Goal: Check status

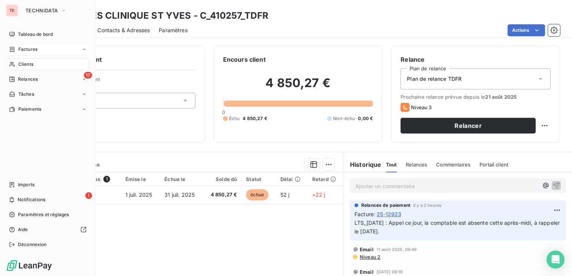
click at [42, 50] on div "Factures" at bounding box center [47, 49] width 83 height 12
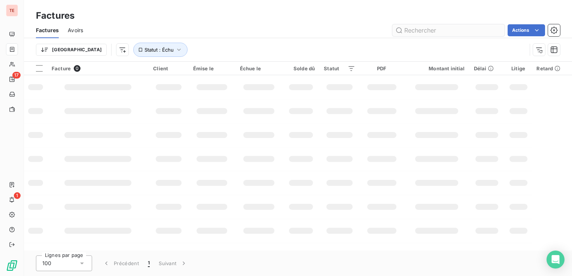
click at [436, 28] on input "text" at bounding box center [448, 30] width 112 height 12
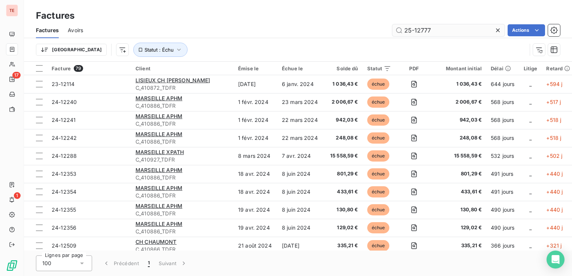
click at [433, 32] on input "25-12777" at bounding box center [448, 30] width 112 height 12
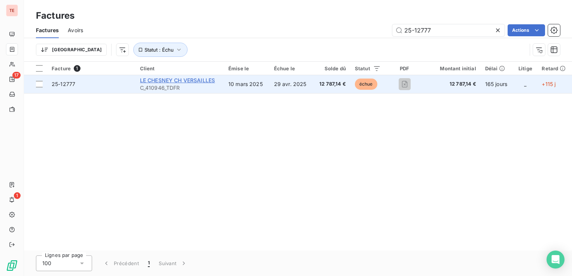
type input "25-12777"
click at [202, 82] on span "LE CHESNEY CH VERSAILLES" at bounding box center [177, 80] width 75 height 6
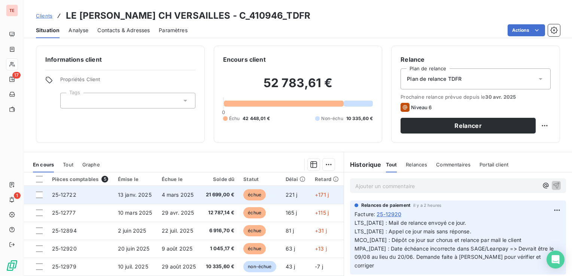
click at [183, 197] on span "4 mars 2025" at bounding box center [178, 195] width 32 height 6
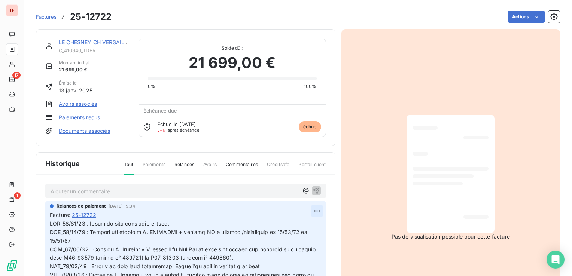
click at [309, 211] on html "TE 17 1 Factures 25-12722 Actions LE [PERSON_NAME] CH VERSAILLES C_410946_TDFR …" at bounding box center [286, 138] width 572 height 276
click at [298, 227] on div "Editer" at bounding box center [291, 227] width 42 height 12
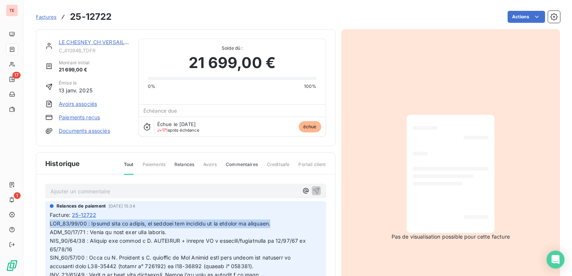
drag, startPoint x: 278, startPoint y: 222, endPoint x: 50, endPoint y: 224, distance: 228.0
copy span "LTS_[DATE] : Retour mail du client, la facture est mandatée et en attente de vi…"
click at [116, 45] on link "LE CHESNEY CH VERSAILLES" at bounding box center [96, 42] width 75 height 6
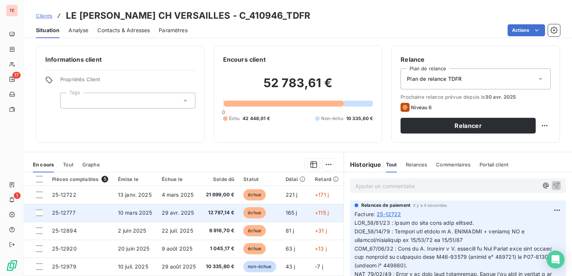
click at [220, 219] on td "12 787,14 €" at bounding box center [220, 213] width 38 height 18
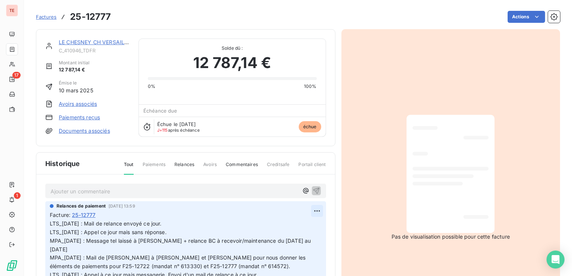
click at [306, 207] on html "TE 17 1 Factures 25-12777 Actions LE [PERSON_NAME] CH VERSAILLES C_410946_TDFR …" at bounding box center [286, 138] width 572 height 276
click at [307, 226] on div "Editer" at bounding box center [291, 227] width 42 height 12
click at [183, 225] on p "LTS_[DATE] : Mail de relance envoyé ce jour. LTS_[DATE] : Appel ce jour mais sa…" at bounding box center [181, 267] width 263 height 94
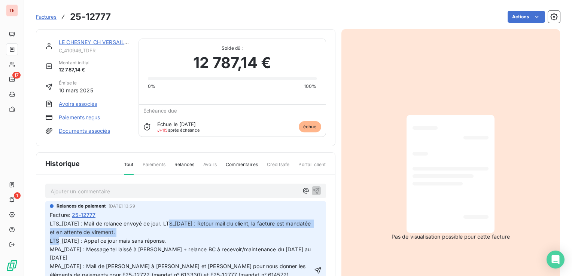
drag, startPoint x: 170, startPoint y: 224, endPoint x: 183, endPoint y: 231, distance: 15.6
click at [183, 231] on p "LTS_[DATE] : Mail de relance envoyé ce jour. LTS_[DATE] : Retour mail du client…" at bounding box center [181, 271] width 263 height 103
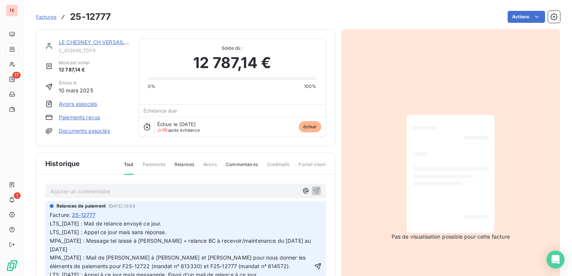
click at [50, 226] on span "LTS_[DATE] : Mail de relance envoyé ce jour. LTS_[DATE] : Appel ce jour mais sa…" at bounding box center [181, 267] width 263 height 92
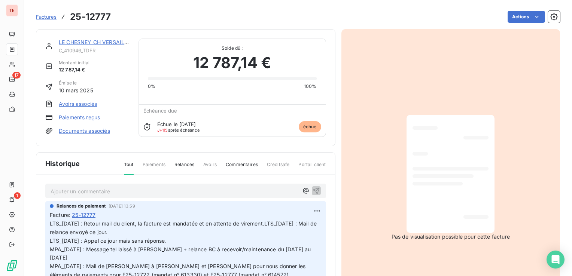
click at [271, 232] on span "LTS_[DATE] : Retour mail du client, la facture est mandatée et en attente de vi…" at bounding box center [185, 271] width 270 height 101
click at [310, 215] on html "TE 17 1 Factures 25-12777 Actions LE [PERSON_NAME] CH VERSAILLES C_410946_TDFR …" at bounding box center [286, 138] width 572 height 276
click at [288, 230] on div "Editer" at bounding box center [291, 227] width 42 height 12
click at [73, 240] on span "LTS_[DATE] : Retour mail du client, la facture est mandatée et en attente de vi…" at bounding box center [181, 271] width 263 height 101
click at [49, 231] on div "Relances de paiement [DATE] 13:59 Facture : 25-12777 LTS_[DATE] : Retour mail d…" at bounding box center [185, 264] width 281 height 126
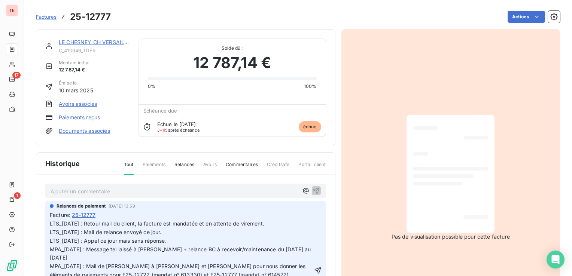
click at [51, 232] on span "LTS_[DATE] : Retour mail du client, la facture est mandatée et en attente de vi…" at bounding box center [181, 271] width 263 height 101
click at [80, 39] on link "LE CHESNEY CH VERSAILLES" at bounding box center [96, 42] width 75 height 6
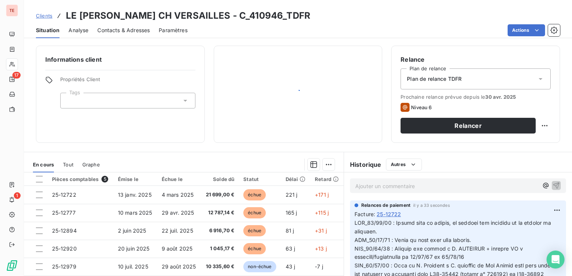
click at [81, 40] on div "Clients LE [PERSON_NAME] CH VERSAILLES - C_410946_TDFR Situation Analyse Contac…" at bounding box center [298, 138] width 548 height 276
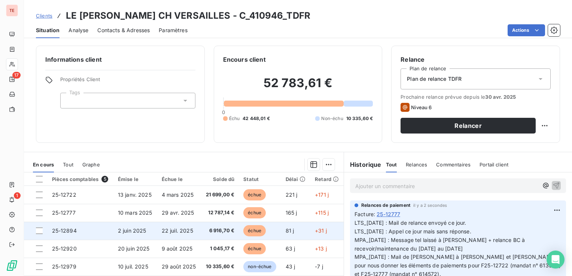
click at [201, 227] on td "6 916,70 €" at bounding box center [220, 231] width 38 height 18
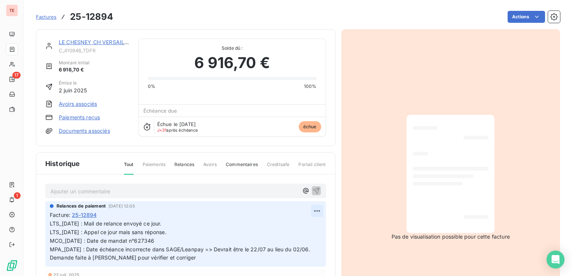
click at [312, 211] on html "TE 17 1 Factures 25-12894 Actions LE [PERSON_NAME] CH VERSAILLES C_410946_TDFR …" at bounding box center [286, 138] width 572 height 276
click at [297, 226] on div "Editer" at bounding box center [291, 227] width 42 height 12
click at [52, 225] on span "LTS_[DATE] : Mail de relance envoyé ce jour. LTS_[DATE] : Appel ce jour mais sa…" at bounding box center [181, 241] width 262 height 41
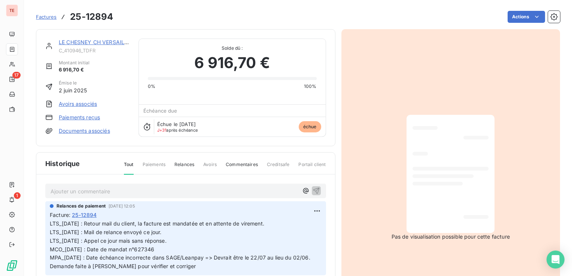
click at [91, 43] on link "LE CHESNEY CH VERSAILLES" at bounding box center [96, 42] width 75 height 6
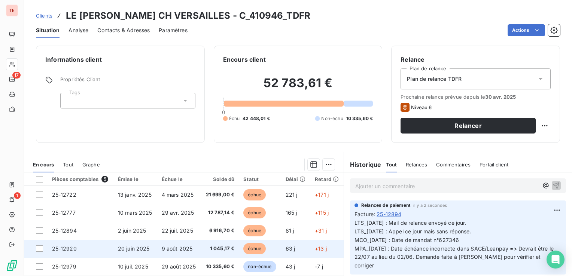
click at [145, 254] on td "20 juin 2025" at bounding box center [135, 249] width 44 height 18
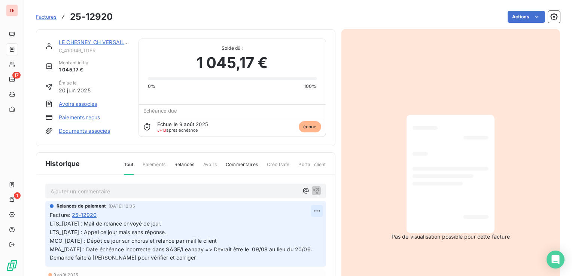
click at [311, 211] on html "TE 17 1 Factures 25-12920 Actions LE [PERSON_NAME] CH VERSAILLES C_410946_TDFR …" at bounding box center [286, 138] width 572 height 276
click at [50, 225] on span "LTS_[DATE] : Mail de relance envoyé ce jour. LTS_[DATE] : Appel ce jour mais sa…" at bounding box center [182, 241] width 264 height 41
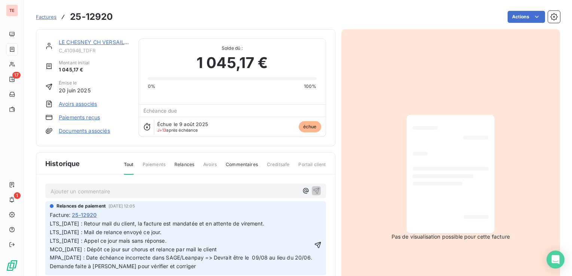
click at [206, 221] on span "LTS_[DATE] : Retour mail du client, la facture est mandatée et en attente de vi…" at bounding box center [182, 245] width 264 height 49
click at [207, 222] on span "LTS_[DATE] : Retour mail du client, la facture est mandatée (22250 le [DATE]) e…" at bounding box center [182, 245] width 264 height 49
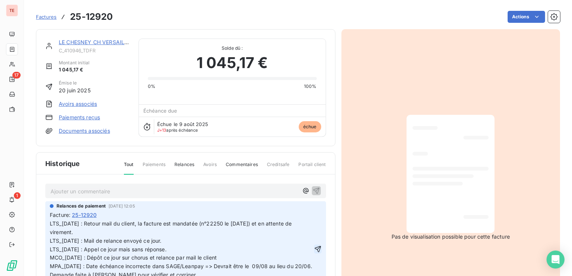
click at [315, 248] on icon "button" at bounding box center [318, 249] width 6 height 6
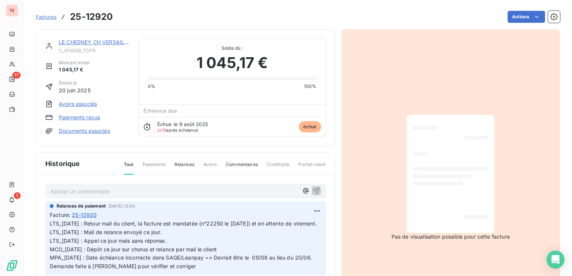
click at [110, 44] on link "LE CHESNEY CH VERSAILLES" at bounding box center [96, 42] width 75 height 6
